Goal: Check status: Check status

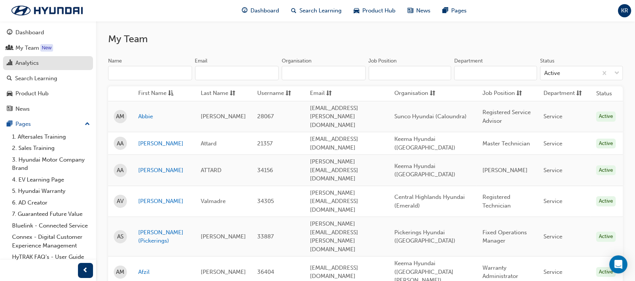
click at [56, 66] on div "Analytics" at bounding box center [48, 62] width 82 height 9
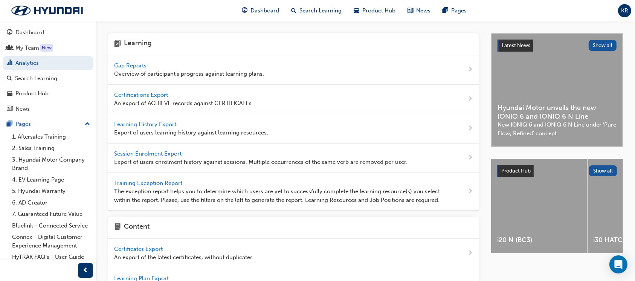
click at [129, 62] on span "Gap Reports" at bounding box center [131, 65] width 34 height 7
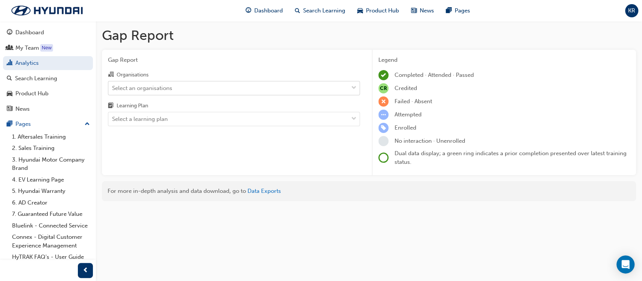
click at [157, 94] on div "Select an organisations" at bounding box center [228, 87] width 240 height 13
click at [113, 91] on input "Organisations Select an organisations" at bounding box center [112, 87] width 1 height 6
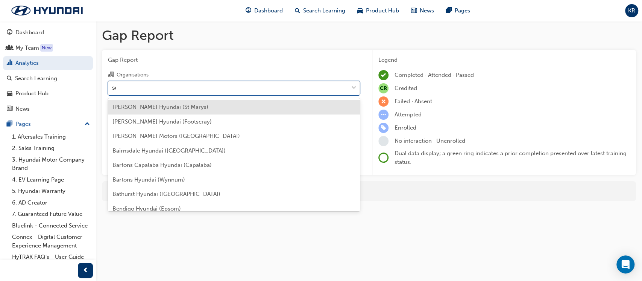
type input "sce"
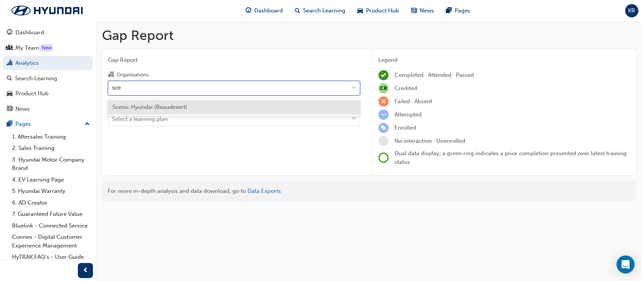
click at [178, 102] on div "Scenic Hyundai (Beaudesert)" at bounding box center [234, 107] width 252 height 15
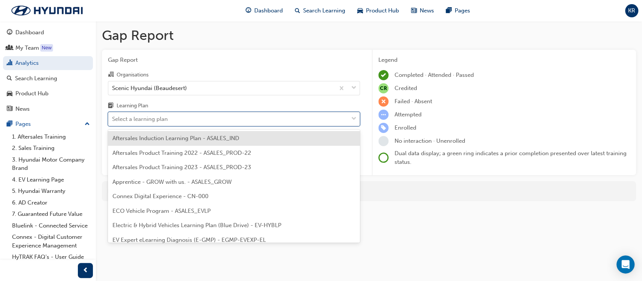
click at [174, 116] on div "Select a learning plan" at bounding box center [228, 119] width 240 height 13
click at [113, 116] on input "Learning Plan option Aftersales Induction Learning Plan - ASALES_IND focused, 1…" at bounding box center [112, 119] width 1 height 6
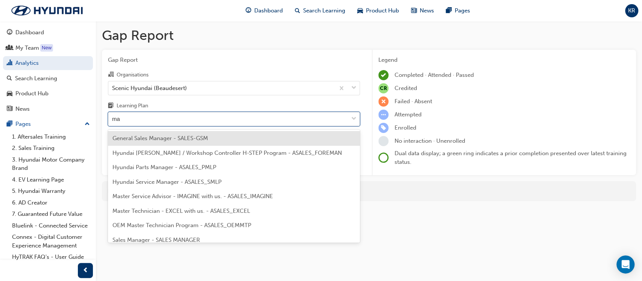
type input "man"
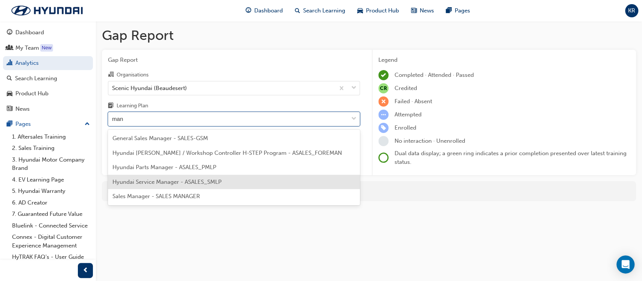
click at [185, 178] on div "Hyundai Service Manager - ASALES_SMLP" at bounding box center [234, 182] width 252 height 15
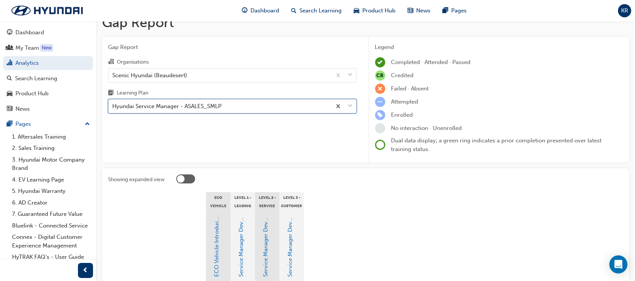
scroll to position [50, 0]
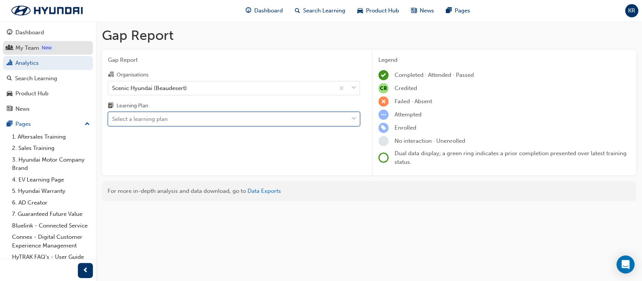
click at [28, 44] on div "My Team" at bounding box center [27, 48] width 24 height 9
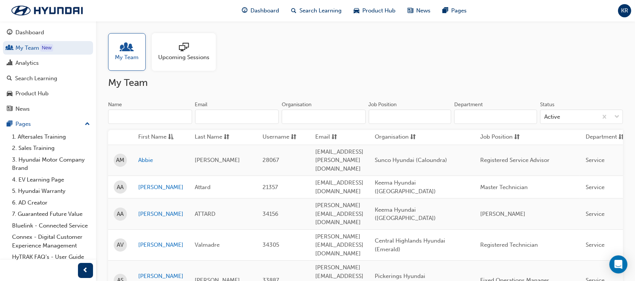
click at [137, 120] on input "Name" at bounding box center [150, 117] width 84 height 14
click at [30, 68] on link "Analytics" at bounding box center [48, 63] width 90 height 14
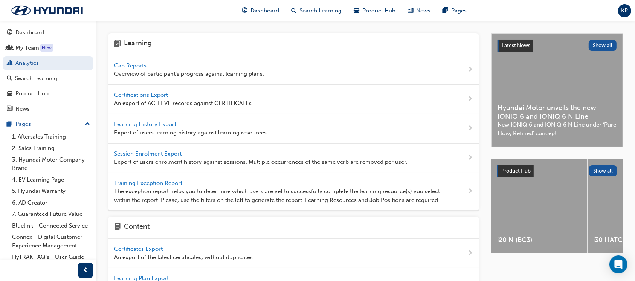
click at [134, 67] on span "Gap Reports" at bounding box center [131, 65] width 34 height 7
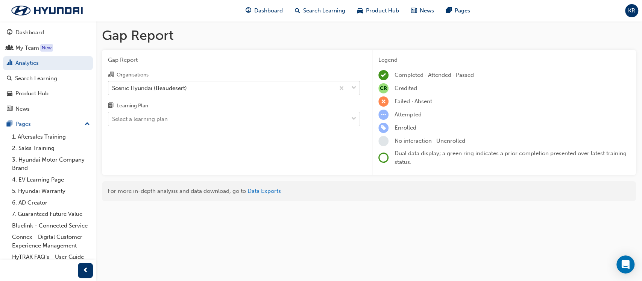
click at [137, 87] on div "Scenic Hyundai (Beaudesert)" at bounding box center [149, 88] width 75 height 9
click at [113, 87] on input "Organisations Scenic Hyundai (Beaudesert)" at bounding box center [112, 87] width 1 height 6
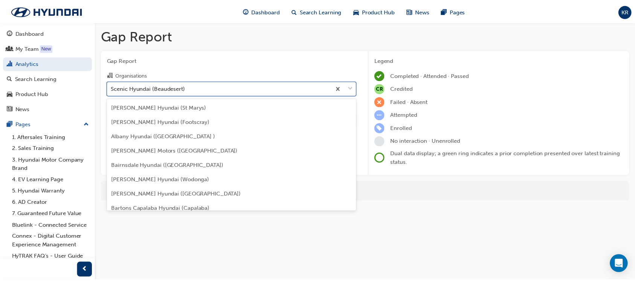
scroll to position [1966, 0]
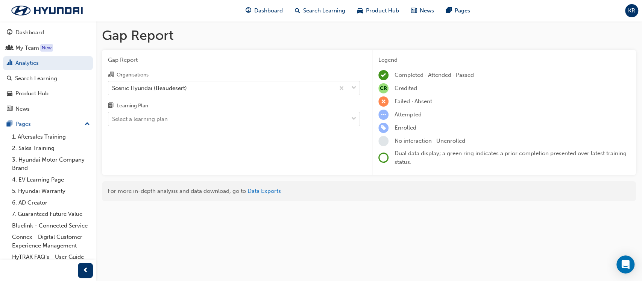
click at [212, 63] on span "Gap Report" at bounding box center [234, 60] width 252 height 9
click at [156, 119] on div "Select a learning plan" at bounding box center [140, 119] width 56 height 9
click at [113, 119] on input "Learning Plan Select a learning plan" at bounding box center [112, 119] width 1 height 6
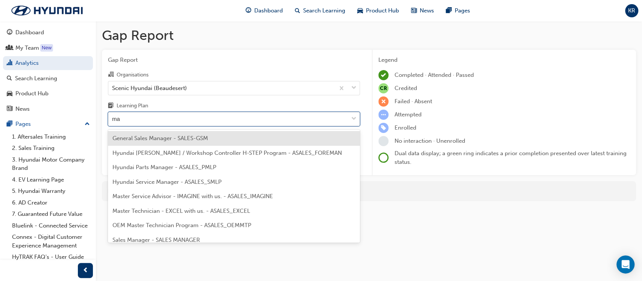
type input "man"
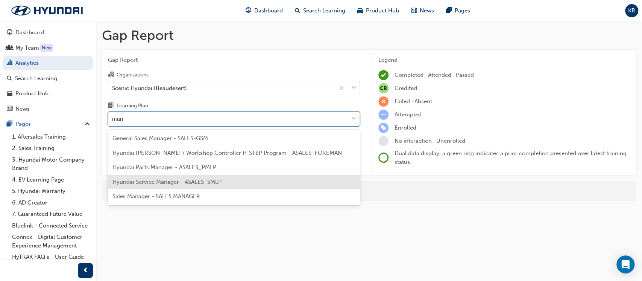
click at [181, 177] on div "Hyundai Service Manager - ASALES_SMLP" at bounding box center [234, 182] width 252 height 15
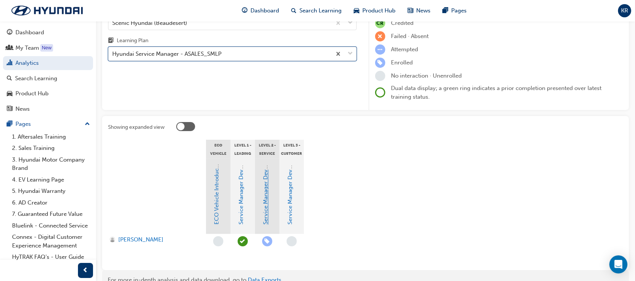
scroll to position [50, 0]
